Goal: Information Seeking & Learning: Learn about a topic

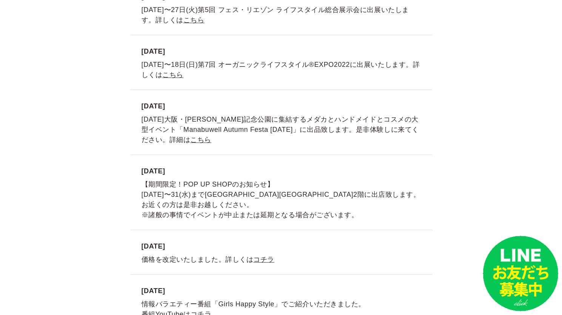
scroll to position [2000, 0]
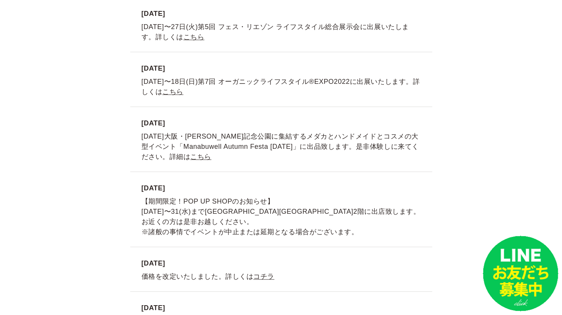
click at [257, 132] on li "[DATE] [DATE]大阪・[PERSON_NAME]記念公園に集結するメダカとハンドメイドとコスメの大型イベント「Manabuwell Autumn F…" at bounding box center [281, 139] width 302 height 65
drag, startPoint x: 263, startPoint y: 135, endPoint x: 357, endPoint y: 130, distance: 94.5
click at [357, 130] on li "[DATE] [DATE]大阪・[PERSON_NAME]記念公園に集結するメダカとハンドメイドとコスメの大型イベント「Manabuwell Autumn F…" at bounding box center [281, 139] width 302 height 65
click at [274, 155] on li "[DATE] [DATE]大阪・[PERSON_NAME]記念公園に集結するメダカとハンドメイドとコスメの大型イベント「Manabuwell Autumn F…" at bounding box center [281, 139] width 302 height 65
drag, startPoint x: 248, startPoint y: 147, endPoint x: 144, endPoint y: 144, distance: 103.5
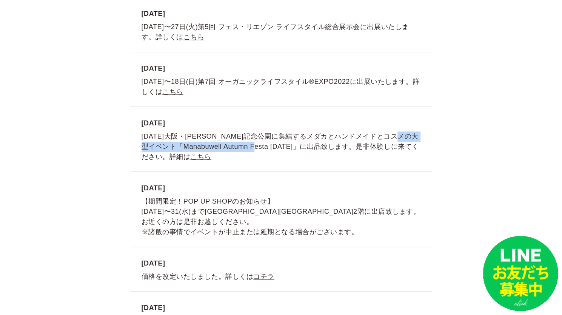
click at [144, 144] on li "[DATE] [DATE]大阪・[PERSON_NAME]記念公園に集結するメダカとハンドメイドとコスメの大型イベント「Manabuwell Autumn F…" at bounding box center [281, 139] width 302 height 65
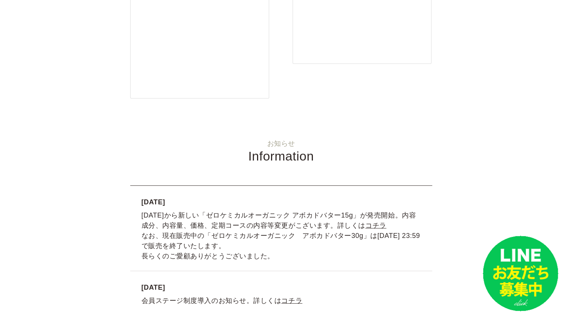
scroll to position [1359, 0]
